Goal: Task Accomplishment & Management: Manage account settings

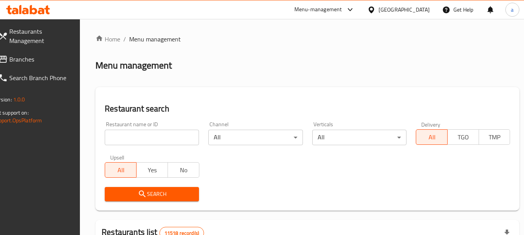
click at [34, 60] on span "Branches" at bounding box center [39, 59] width 61 height 9
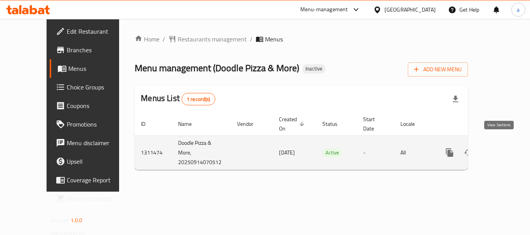
click at [501, 148] on icon "enhanced table" at bounding box center [505, 152] width 9 height 9
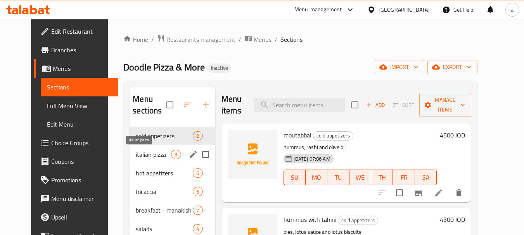
click at [145, 153] on span "italian pizza" at bounding box center [153, 154] width 35 height 9
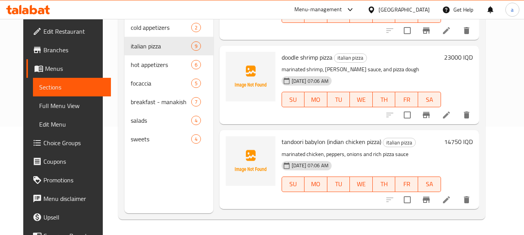
scroll to position [155, 0]
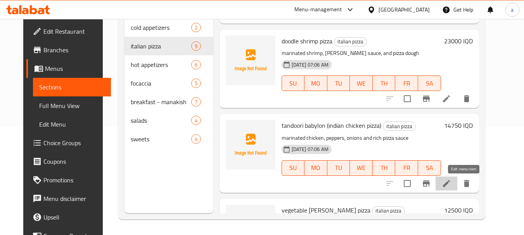
click at [450, 185] on icon at bounding box center [446, 183] width 7 height 7
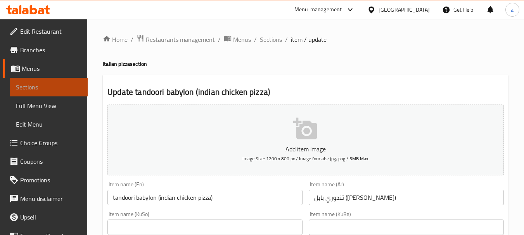
click at [49, 83] on span "Sections" at bounding box center [49, 87] width 66 height 9
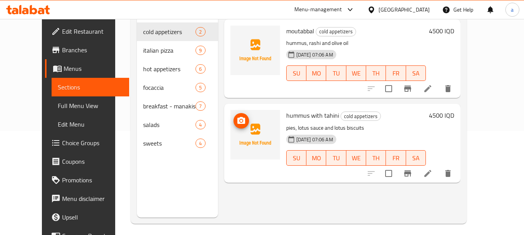
scroll to position [109, 0]
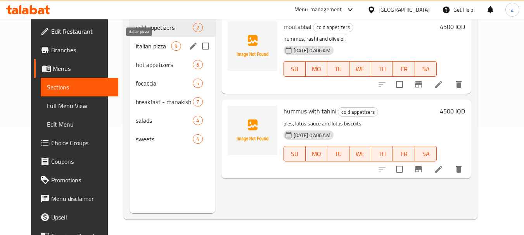
click at [142, 43] on span "italian pizza" at bounding box center [153, 46] width 35 height 9
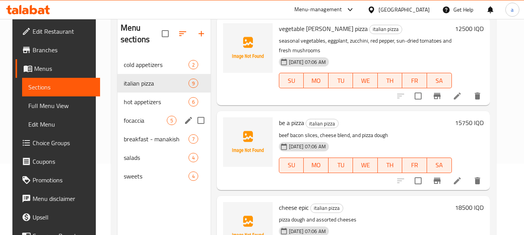
scroll to position [57, 0]
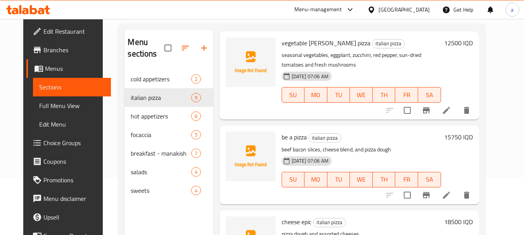
click at [55, 88] on span "Sections" at bounding box center [72, 87] width 66 height 9
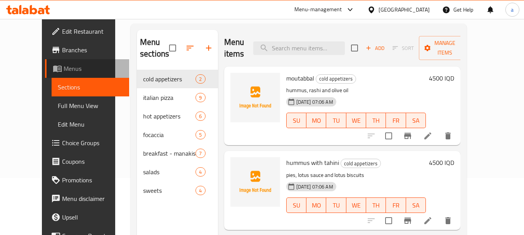
click at [66, 70] on span "Menus" at bounding box center [94, 68] width 60 height 9
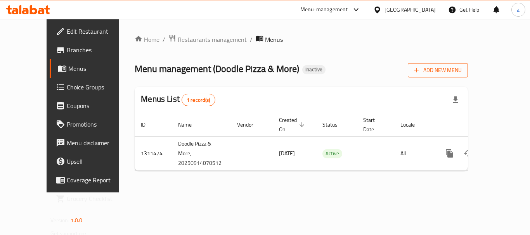
click at [462, 71] on span "Add New Menu" at bounding box center [438, 71] width 48 height 10
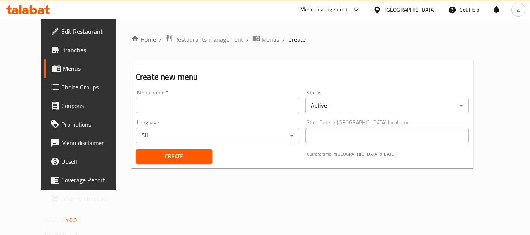
click at [259, 112] on input "text" at bounding box center [217, 106] width 163 height 16
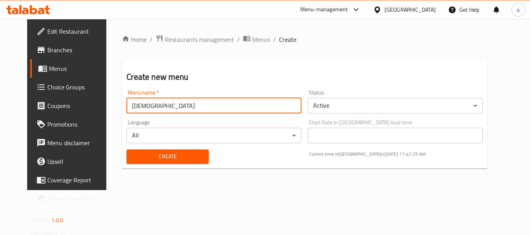
type input "ل"
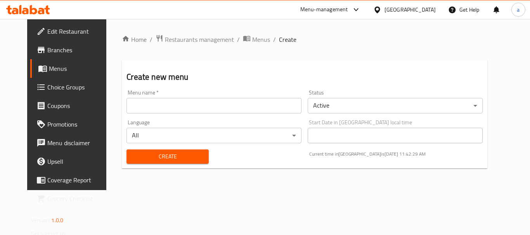
click at [322, 85] on div "Create new menu Menu name   * Menu name * Status Active ​ Language All ​ Start …" at bounding box center [304, 114] width 365 height 109
click at [180, 102] on input "text" at bounding box center [213, 106] width 175 height 16
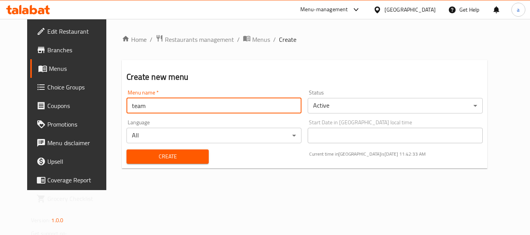
type input "team"
click at [188, 149] on div "Create" at bounding box center [167, 157] width 91 height 24
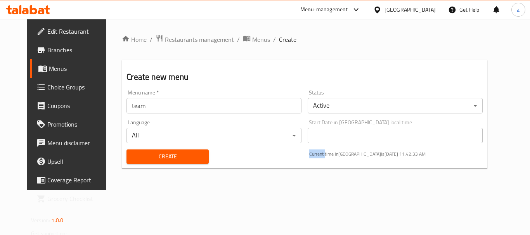
click at [188, 149] on div "Create" at bounding box center [167, 157] width 91 height 24
click at [188, 151] on button "Create" at bounding box center [167, 157] width 82 height 14
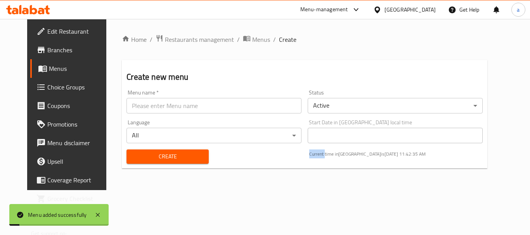
click at [69, 66] on span "Menus" at bounding box center [79, 68] width 61 height 9
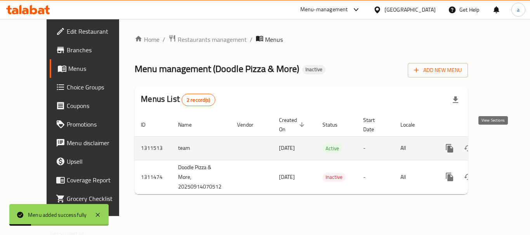
click at [501, 144] on icon "enhanced table" at bounding box center [505, 148] width 9 height 9
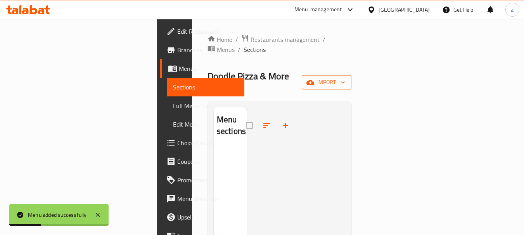
click at [345, 78] on span "import" at bounding box center [326, 83] width 37 height 10
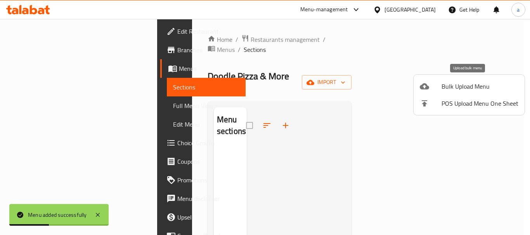
click at [441, 88] on span "Bulk Upload Menu" at bounding box center [479, 86] width 77 height 9
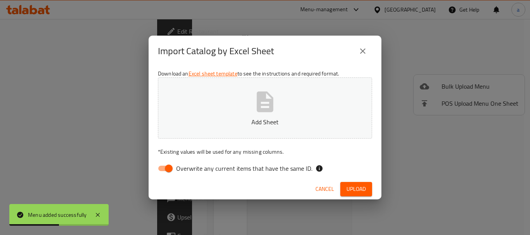
click at [155, 170] on input "Overwrite any current items that have the same ID." at bounding box center [169, 168] width 44 height 15
checkbox input "false"
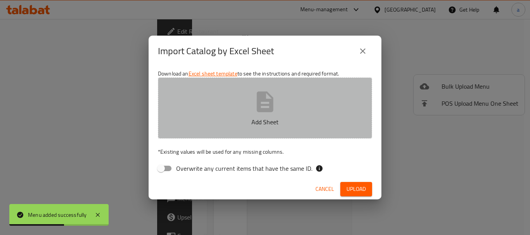
click at [249, 107] on button "Add Sheet" at bounding box center [265, 108] width 214 height 61
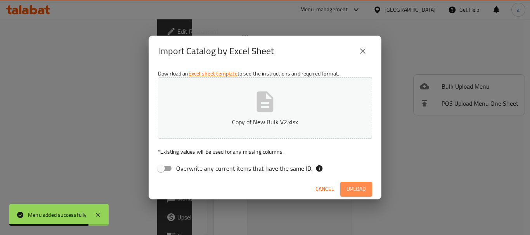
click at [359, 189] on span "Upload" at bounding box center [355, 190] width 19 height 10
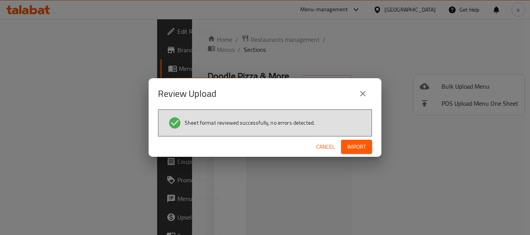
click at [346, 149] on button "Import" at bounding box center [356, 147] width 31 height 14
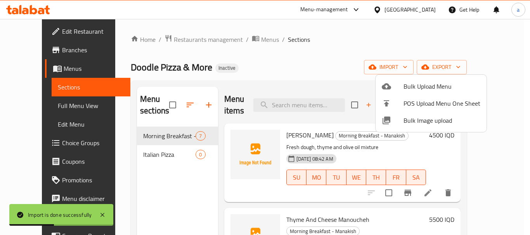
click at [165, 150] on div at bounding box center [265, 117] width 530 height 235
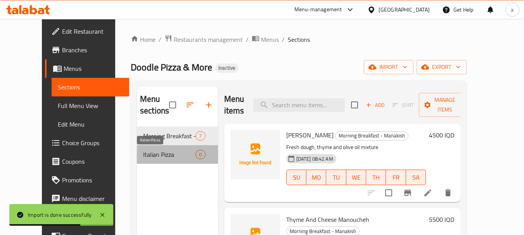
click at [143, 154] on span "Italian Pizza" at bounding box center [169, 154] width 52 height 9
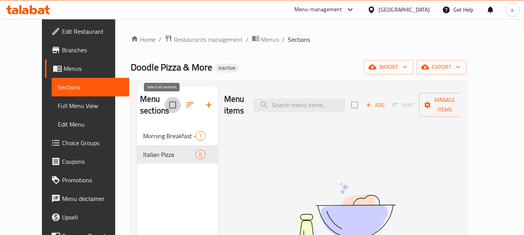
click at [164, 104] on input "checkbox" at bounding box center [172, 105] width 16 height 16
checkbox input "false"
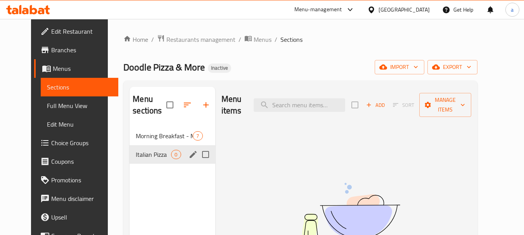
click at [201, 154] on input "Menu sections" at bounding box center [205, 155] width 16 height 16
checkbox input "true"
click at [178, 102] on icon "button" at bounding box center [182, 104] width 9 height 9
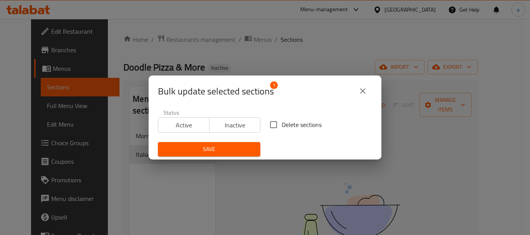
click at [278, 121] on input "Delete sections" at bounding box center [273, 125] width 16 height 16
checkbox input "true"
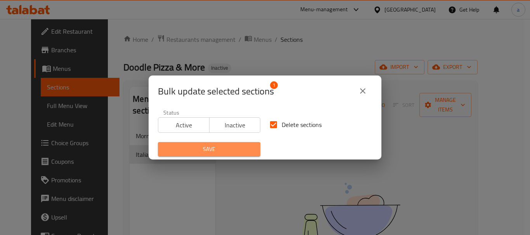
click at [233, 144] on button "Save" at bounding box center [209, 149] width 102 height 14
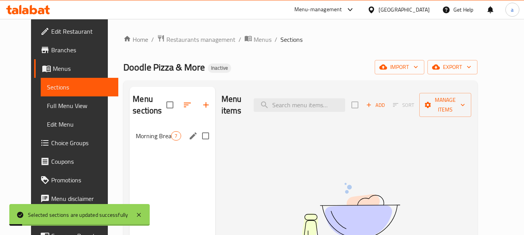
click at [141, 133] on span "Morning Breakfast - Manakish" at bounding box center [153, 135] width 35 height 9
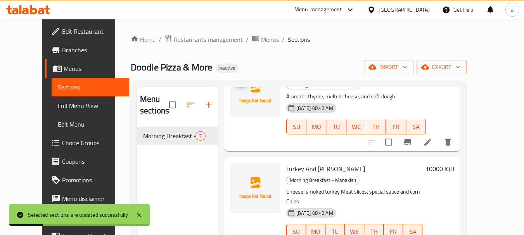
scroll to position [207, 0]
